Goal: Information Seeking & Learning: Learn about a topic

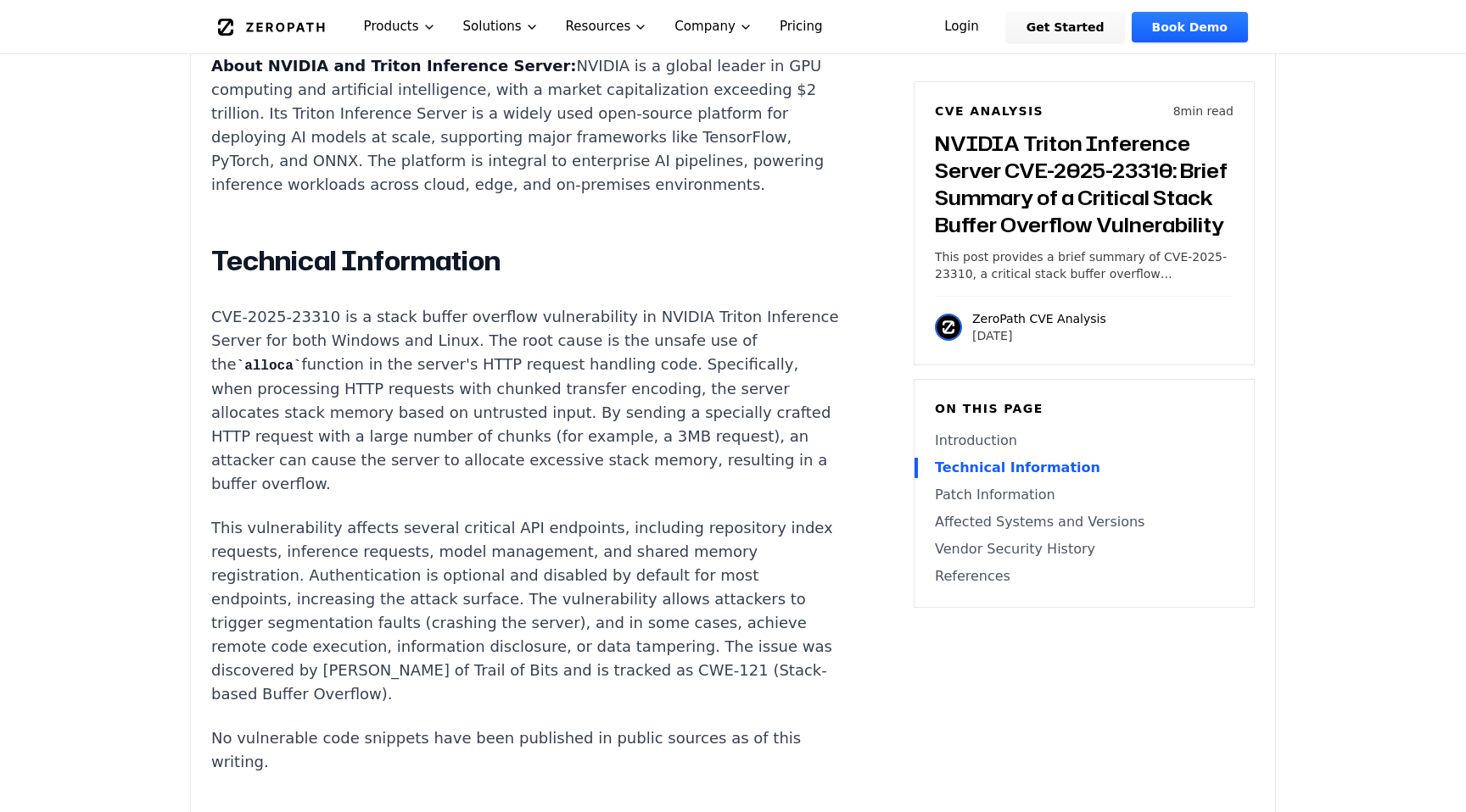
scroll to position [1379, 0]
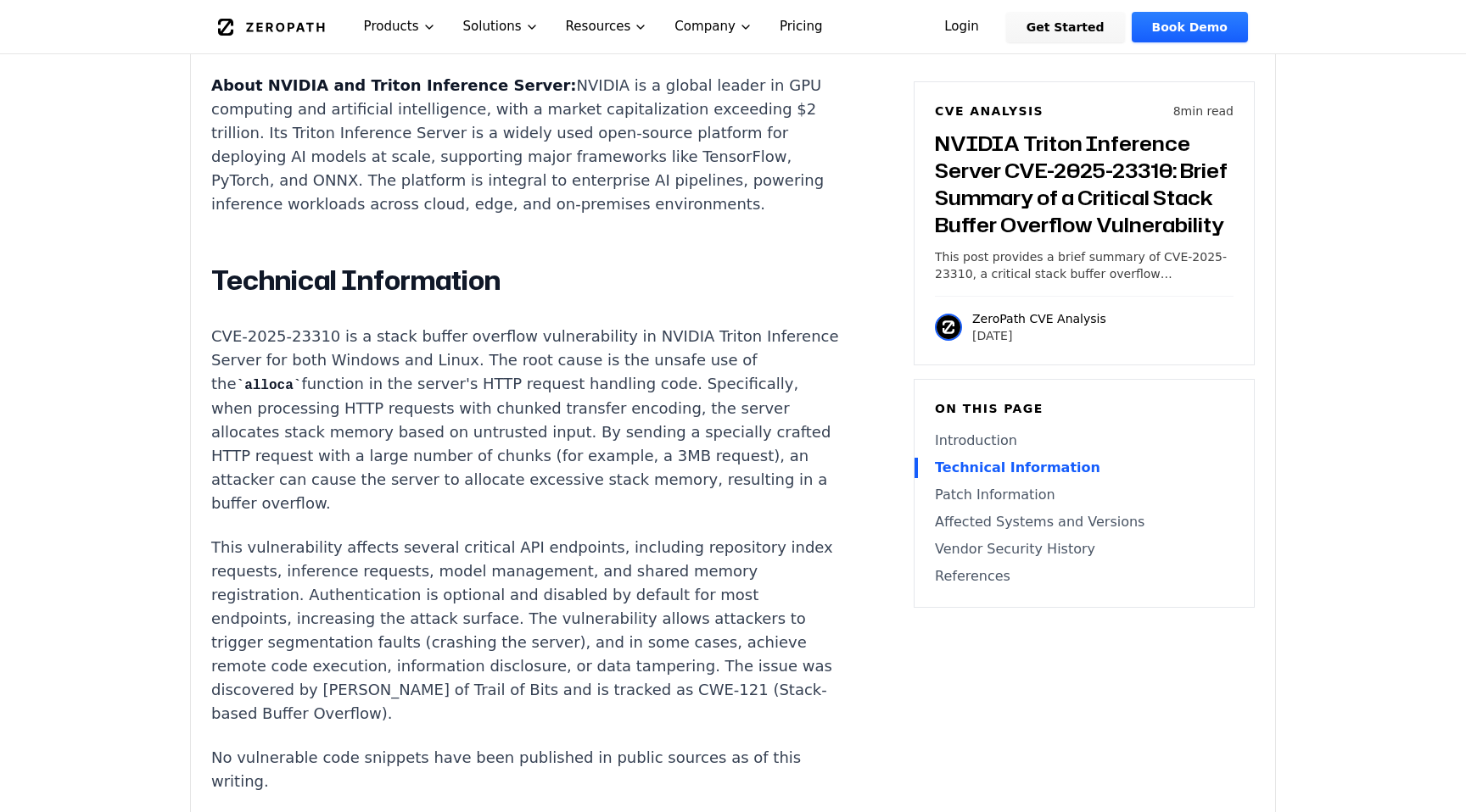
click at [404, 347] on p "CVE-2025-23310 is a stack buffer overflow vulnerability in NVIDIA Triton Infere…" at bounding box center [527, 420] width 631 height 190
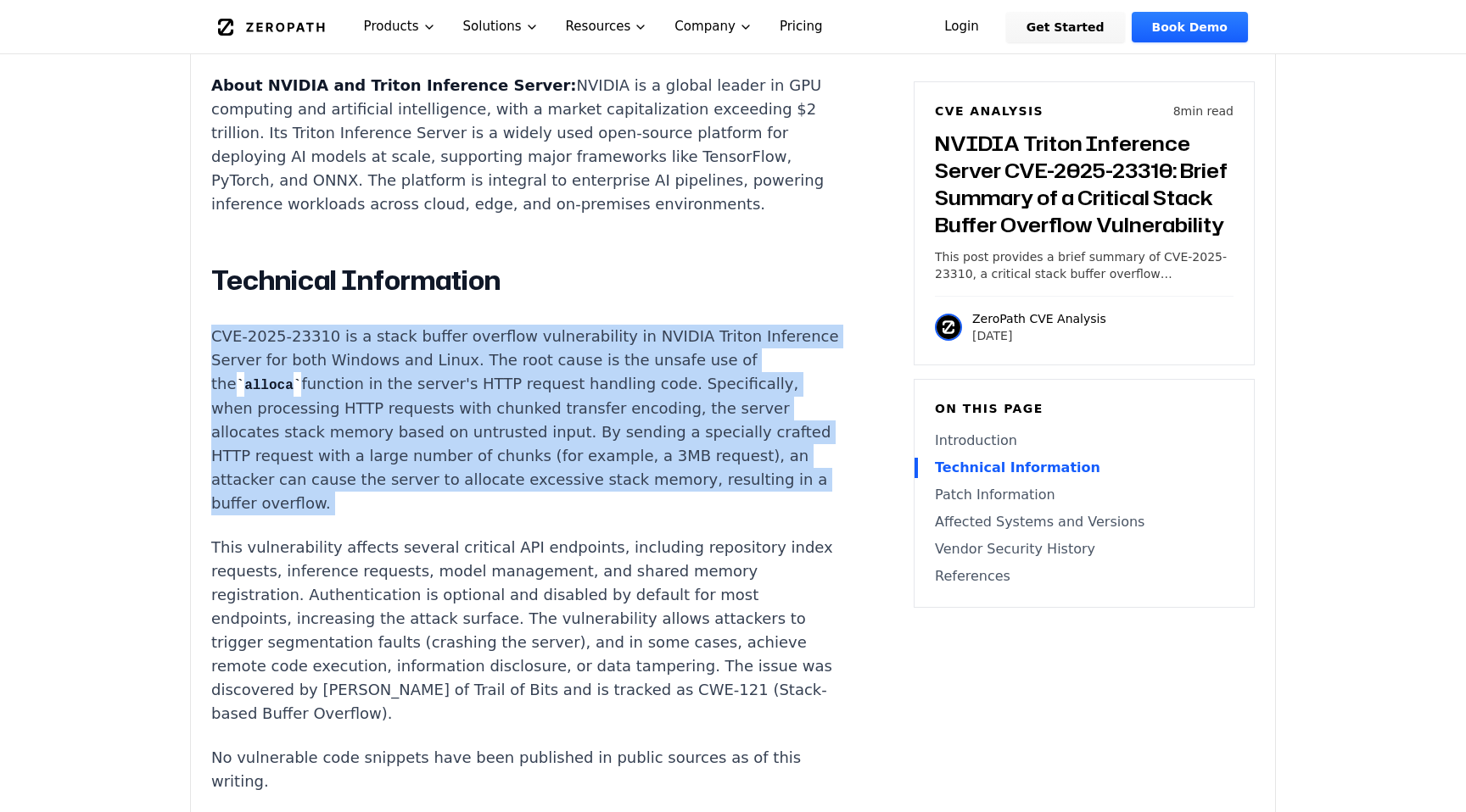
click at [404, 347] on p "CVE-2025-23310 is a stack buffer overflow vulnerability in NVIDIA Triton Infere…" at bounding box center [527, 420] width 631 height 190
